Goal: Task Accomplishment & Management: Complete application form

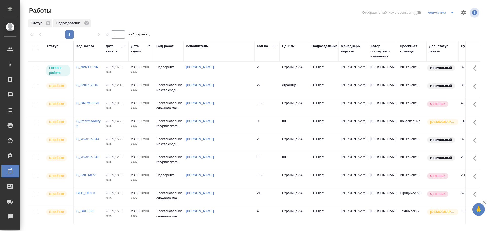
click at [217, 75] on td "Носкова Анна Николаевна" at bounding box center [218, 71] width 71 height 18
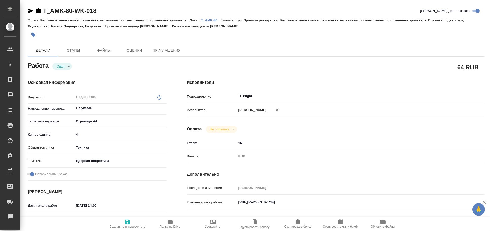
type textarea "x"
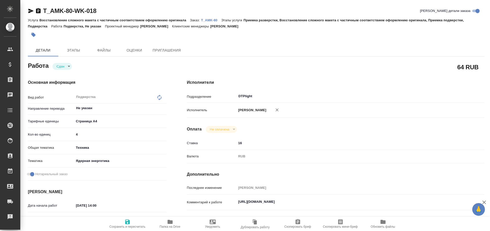
type textarea "x"
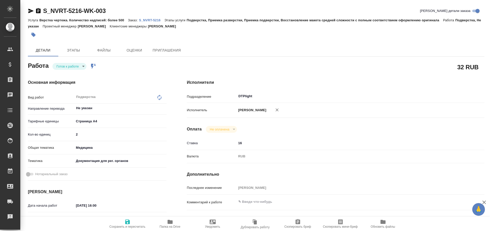
type textarea "x"
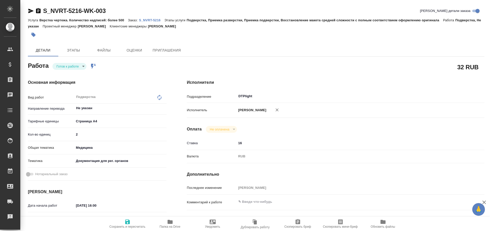
type textarea "x"
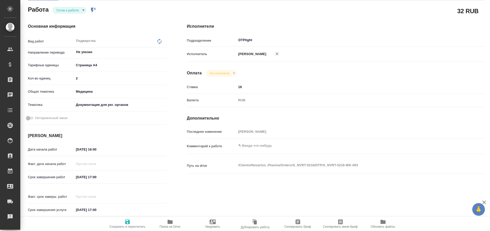
type textarea "x"
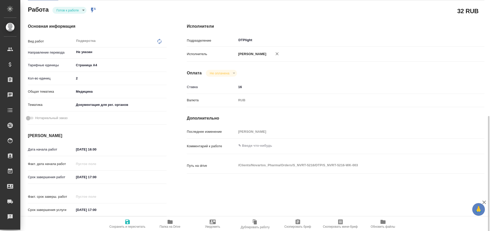
scroll to position [112, 0]
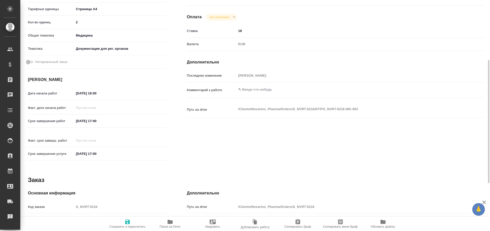
type textarea "x"
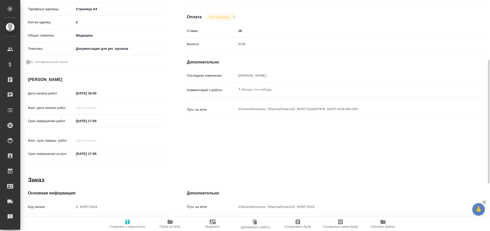
type textarea "x"
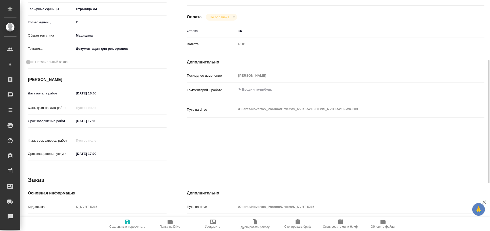
scroll to position [0, 0]
